Goal: Information Seeking & Learning: Learn about a topic

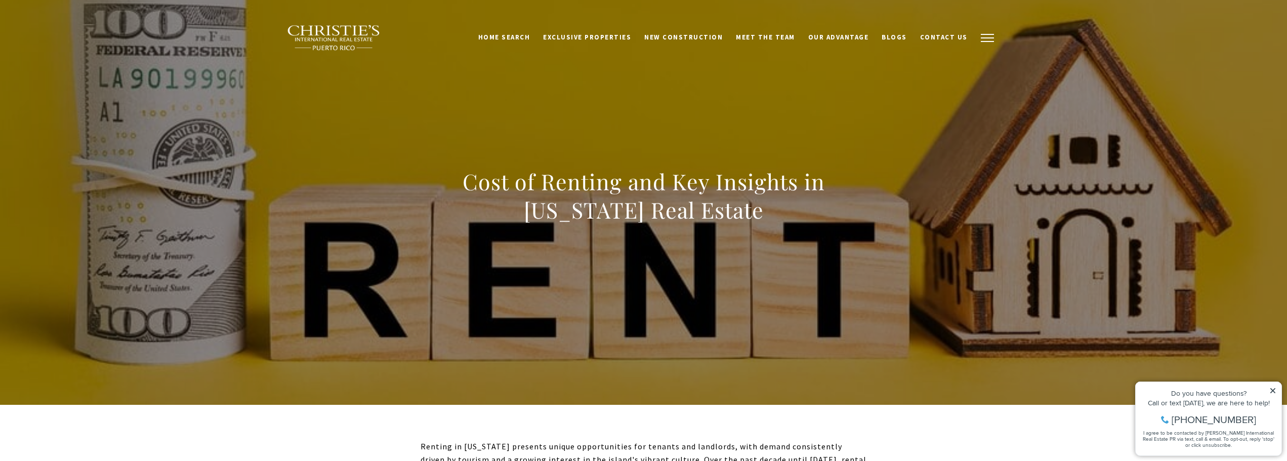
click at [982, 38] on span "button" at bounding box center [987, 37] width 13 height 1
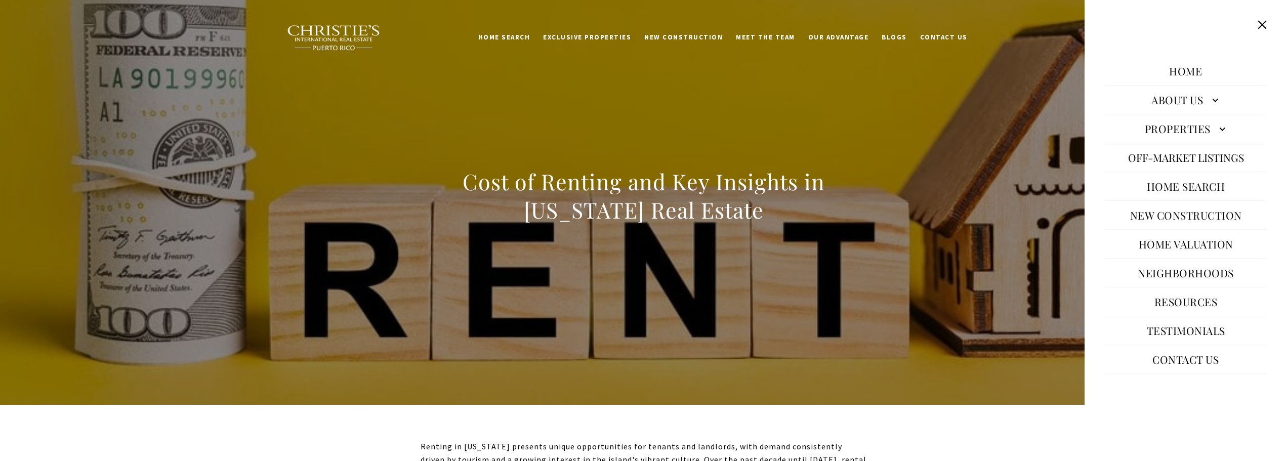
click at [1166, 302] on link "Resources" at bounding box center [1185, 301] width 73 height 24
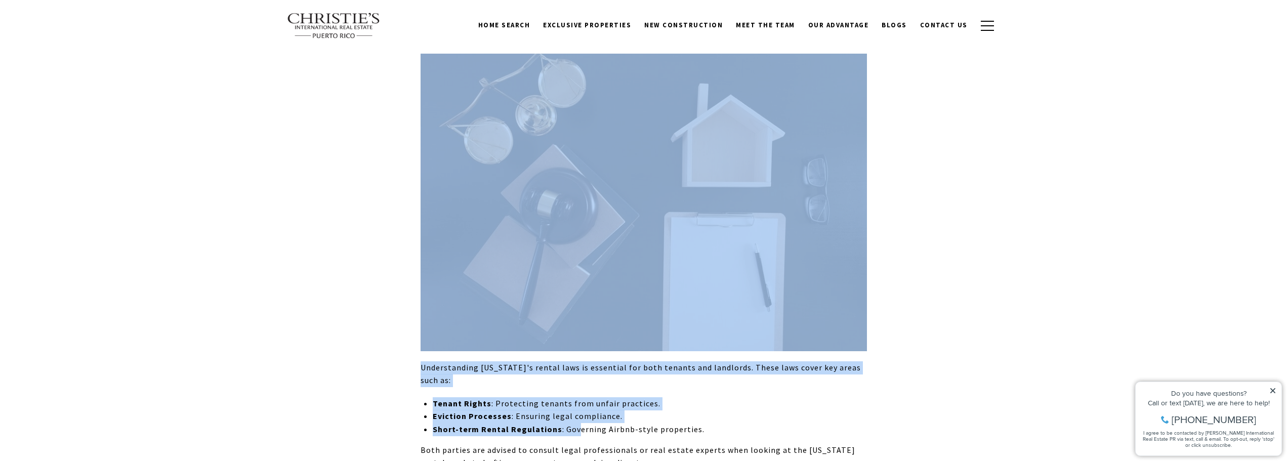
scroll to position [4959, 0]
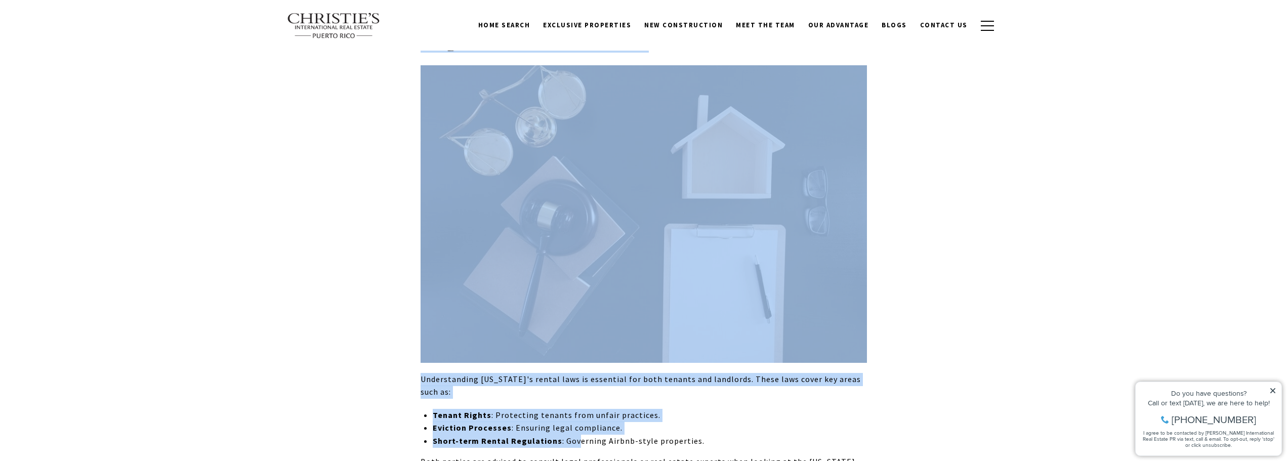
drag, startPoint x: 423, startPoint y: 156, endPoint x: 646, endPoint y: 349, distance: 295.6
copy div "Lease Agreements 1. Monthly Rent Amount The monthly rent amount is a fundamenta…"
